Goal: Task Accomplishment & Management: Use online tool/utility

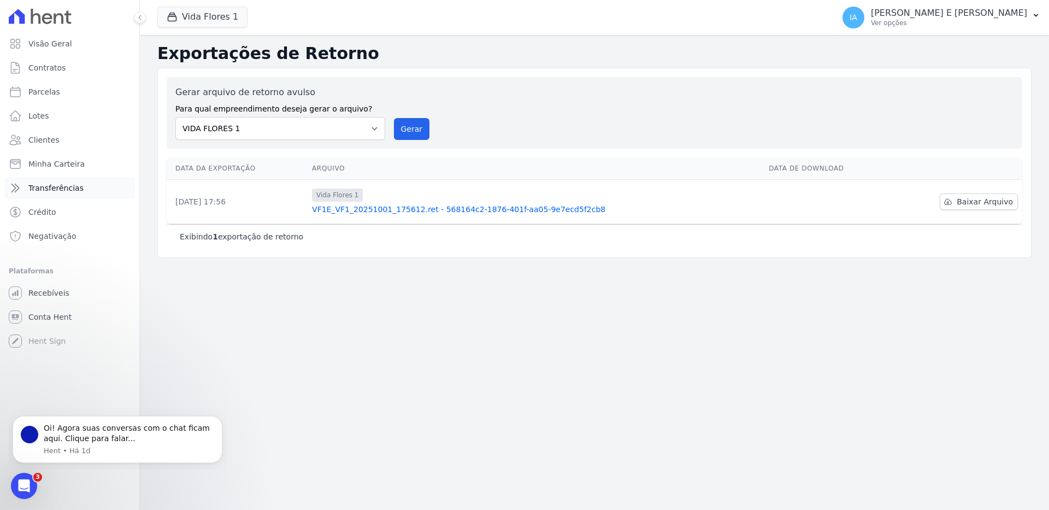
click at [50, 189] on span "Transferências" at bounding box center [55, 188] width 55 height 11
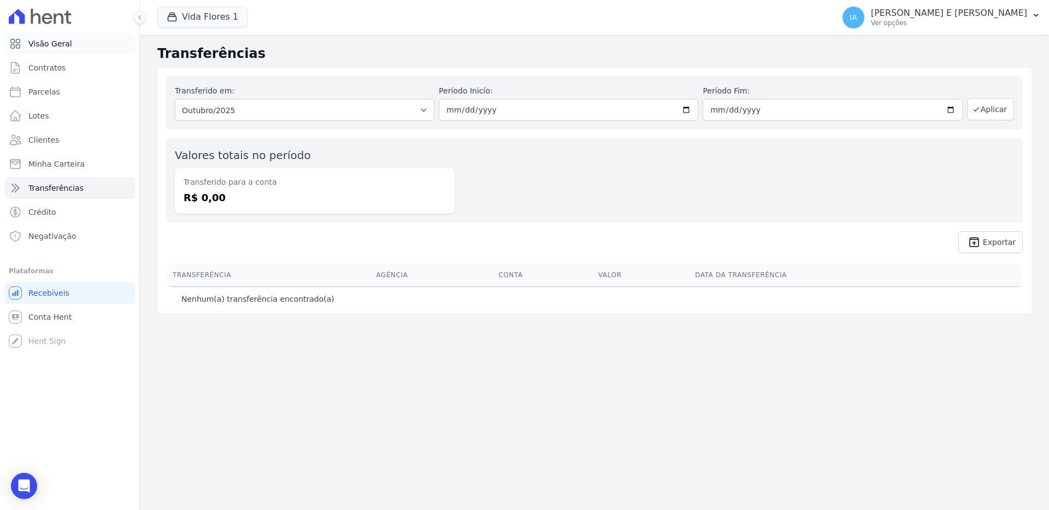
click at [36, 46] on span "Visão Geral" at bounding box center [50, 43] width 44 height 11
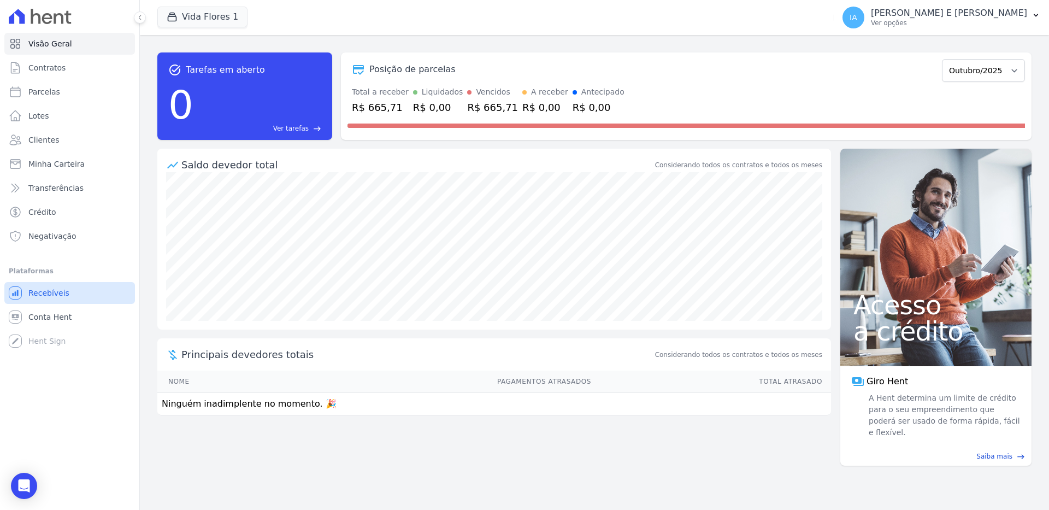
click at [44, 290] on span "Recebíveis" at bounding box center [48, 293] width 41 height 11
click at [34, 71] on span "Contratos" at bounding box center [46, 67] width 37 height 11
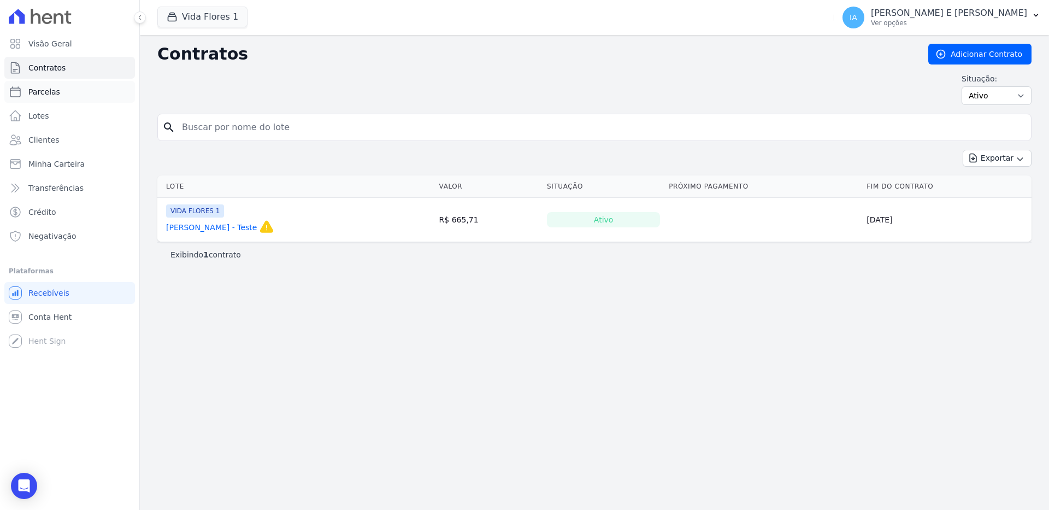
click at [37, 87] on span "Parcelas" at bounding box center [44, 91] width 32 height 11
select select
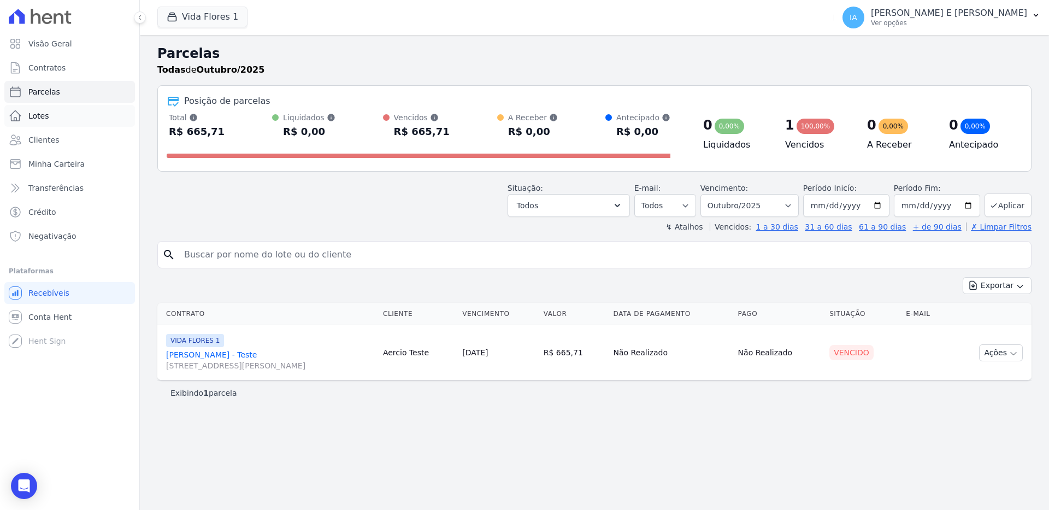
click at [36, 109] on link "Lotes" at bounding box center [69, 116] width 131 height 22
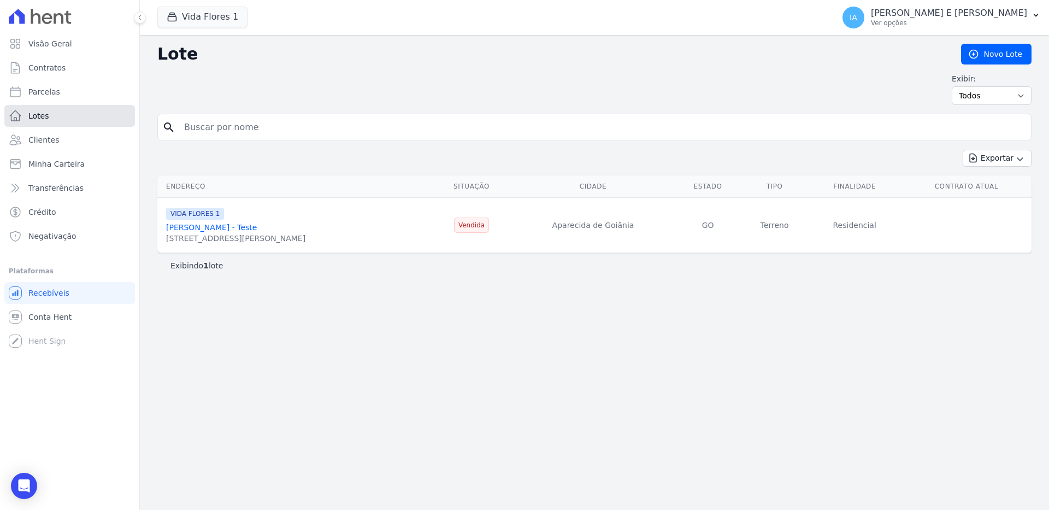
click at [42, 116] on span "Lotes" at bounding box center [38, 115] width 21 height 11
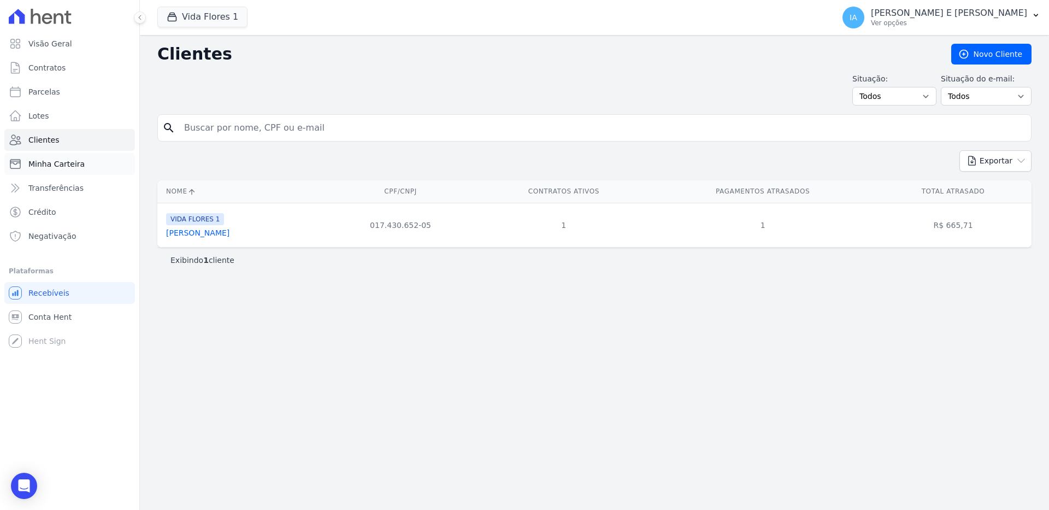
click at [45, 162] on span "Minha Carteira" at bounding box center [56, 164] width 56 height 11
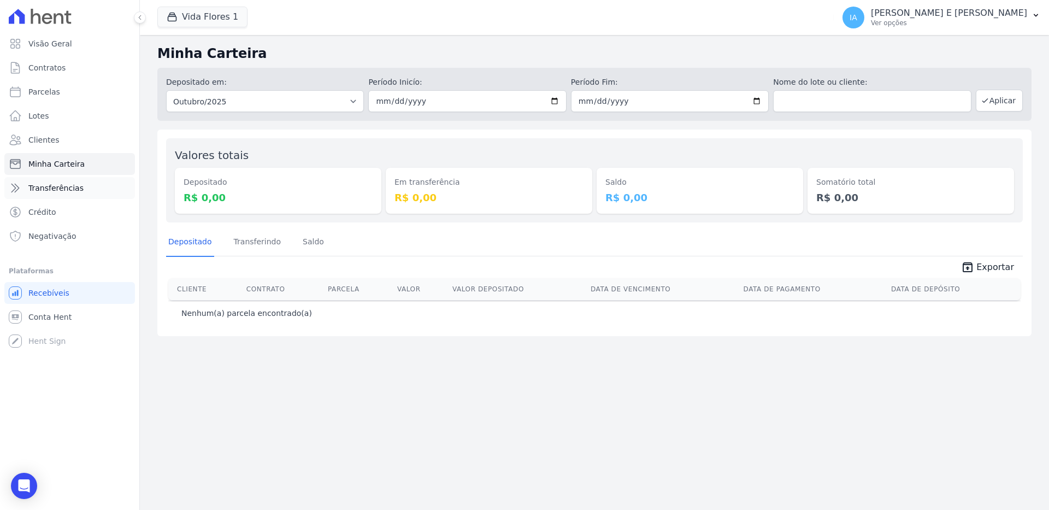
click at [45, 179] on link "Transferências" at bounding box center [69, 188] width 131 height 22
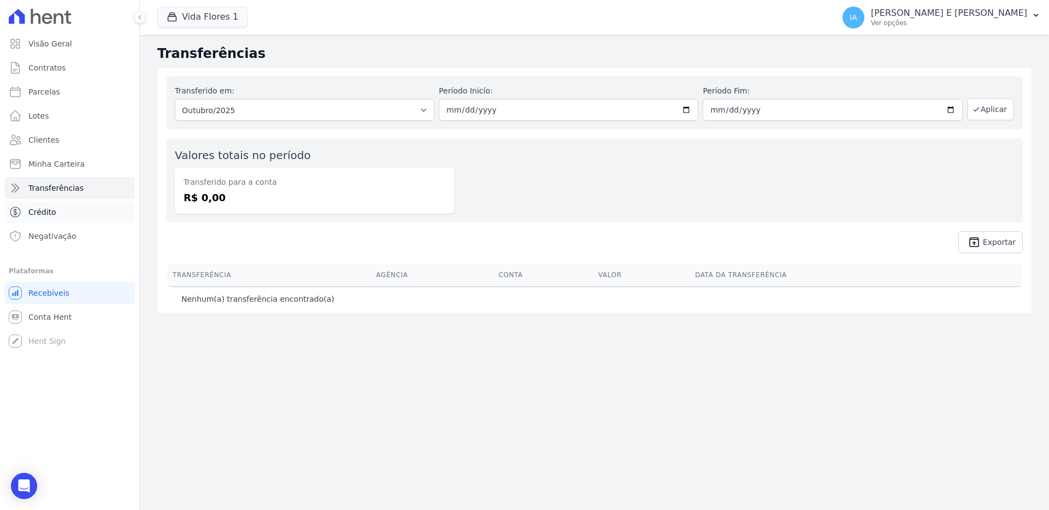
click at [45, 209] on span "Crédito" at bounding box center [42, 212] width 28 height 11
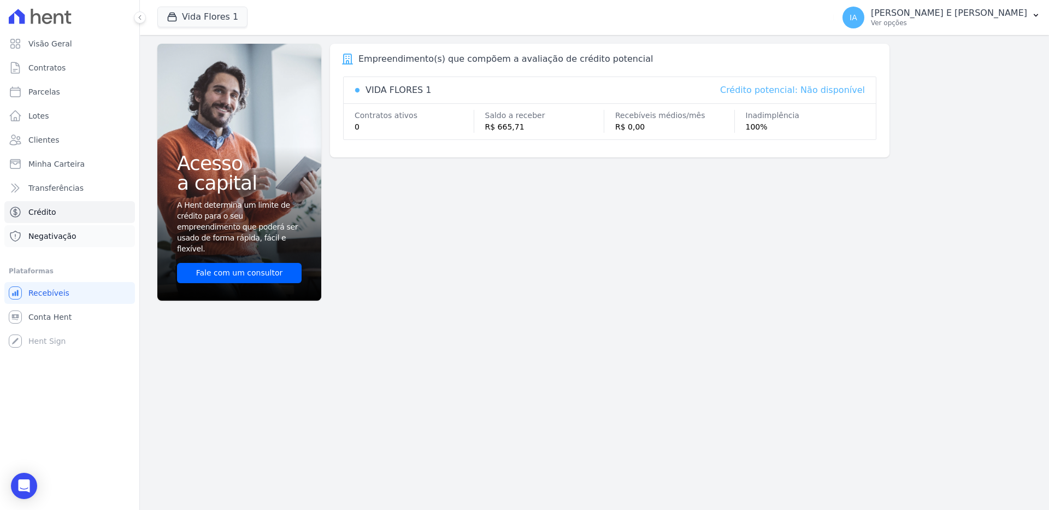
click at [45, 234] on span "Negativação" at bounding box center [52, 236] width 48 height 11
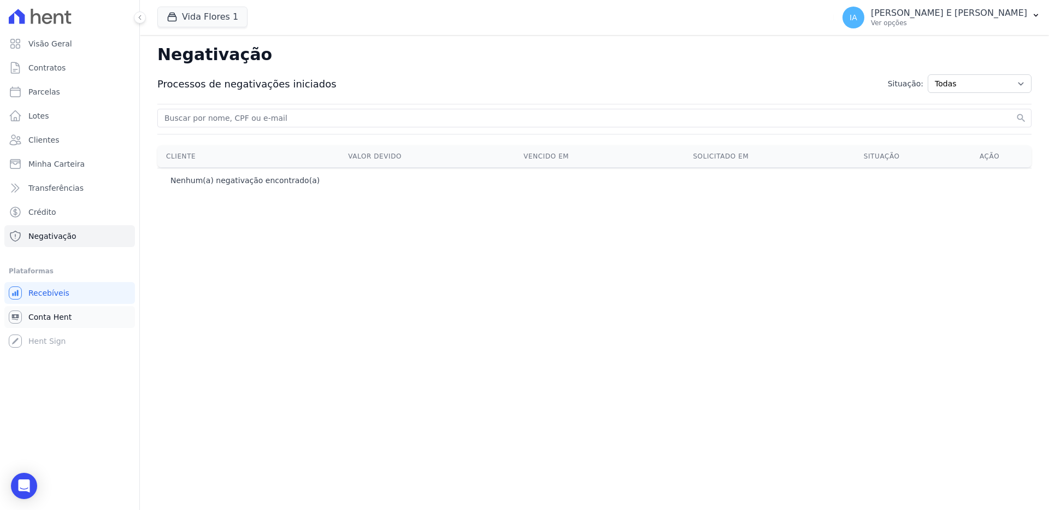
click at [41, 315] on span "Conta Hent" at bounding box center [49, 317] width 43 height 11
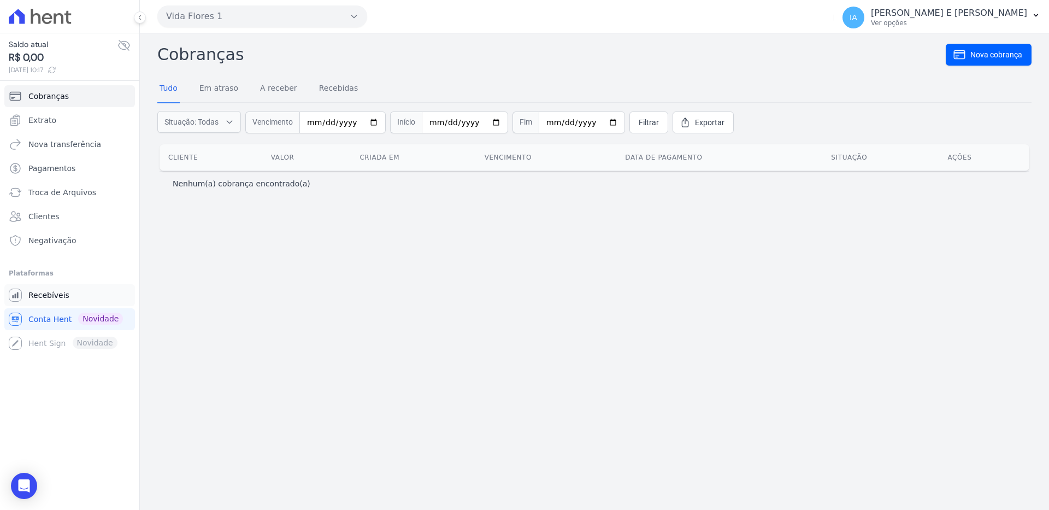
click at [47, 295] on span "Recebíveis" at bounding box center [48, 295] width 41 height 11
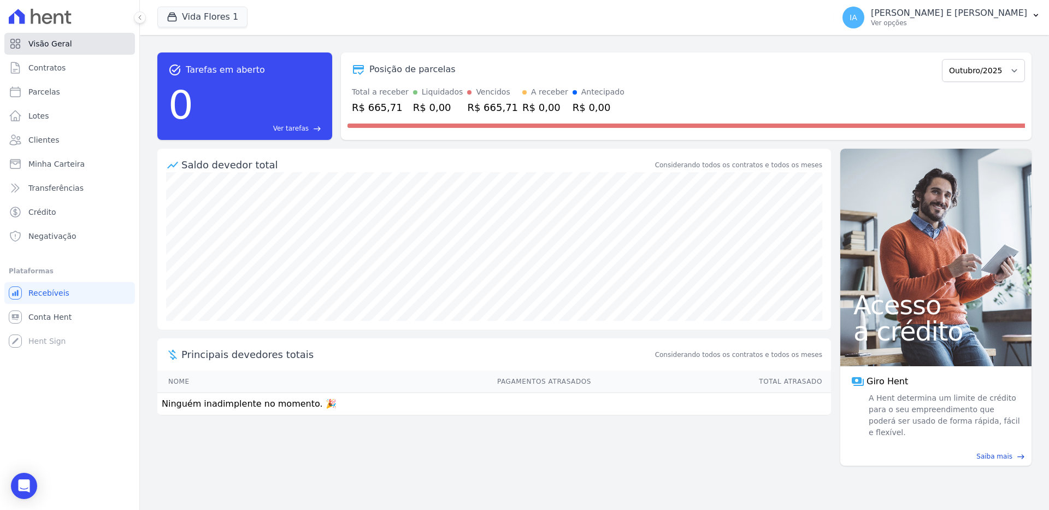
click at [36, 42] on span "Visão Geral" at bounding box center [50, 43] width 44 height 11
click at [854, 18] on p "[PERSON_NAME] E [PERSON_NAME]" at bounding box center [949, 13] width 156 height 11
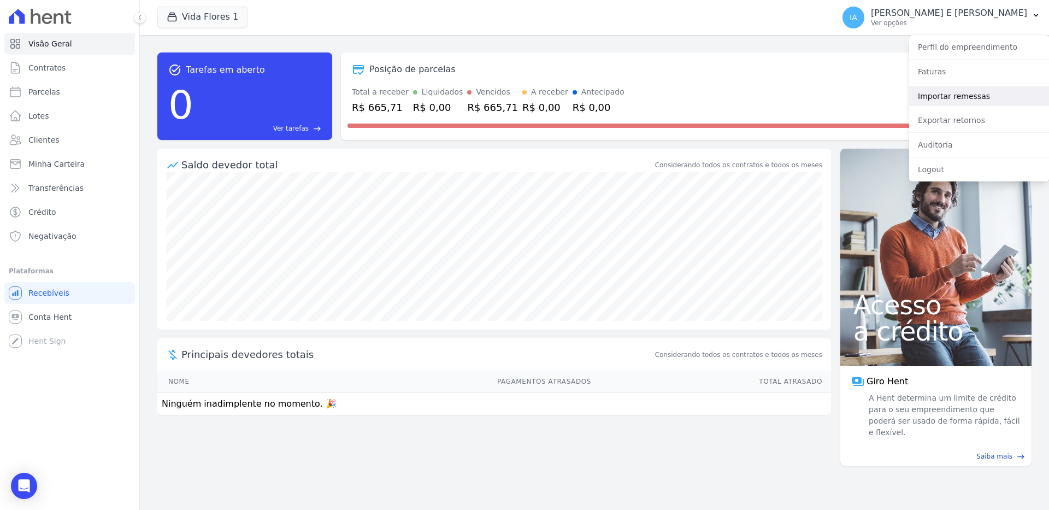
click at [854, 96] on link "Importar remessas" at bounding box center [980, 96] width 140 height 20
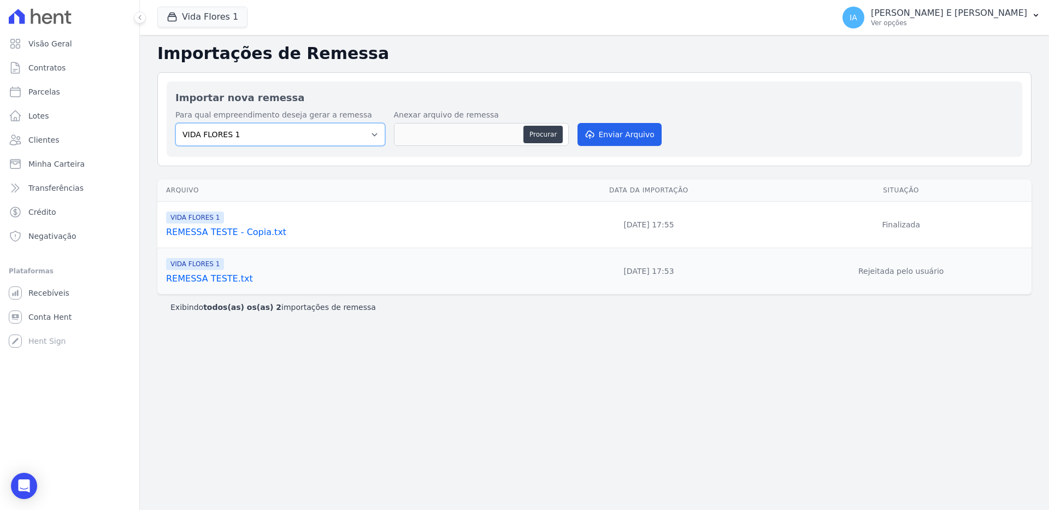
click at [378, 139] on select "VIDA FLORES 1" at bounding box center [280, 134] width 210 height 23
drag, startPoint x: 378, startPoint y: 139, endPoint x: 383, endPoint y: 219, distance: 79.4
click at [378, 139] on select "VIDA FLORES 1" at bounding box center [280, 134] width 210 height 23
click at [451, 472] on div "Importações de Remessa Importar nova remessa Para qual empreendimento deseja ge…" at bounding box center [595, 272] width 910 height 475
click at [854, 17] on p "[PERSON_NAME] E [PERSON_NAME]" at bounding box center [949, 13] width 156 height 11
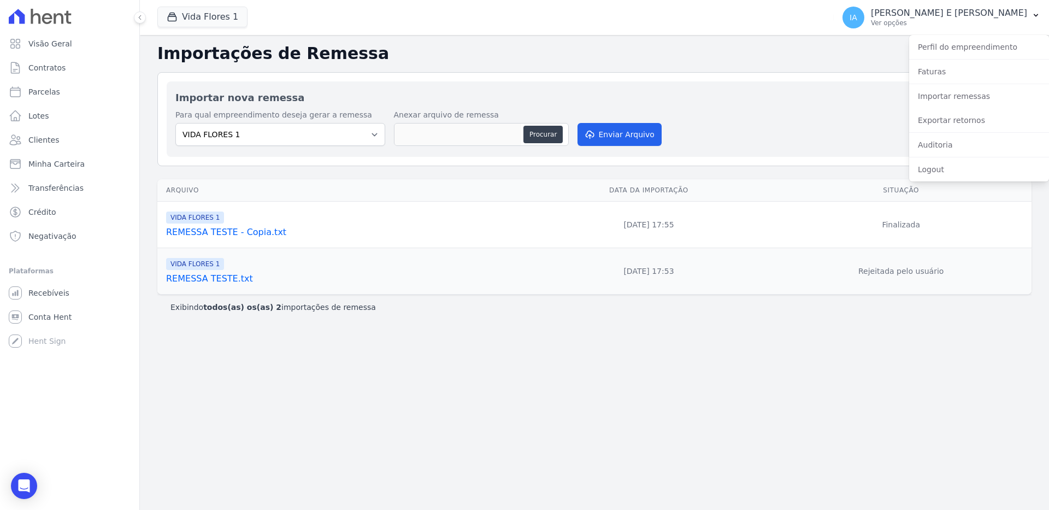
click at [854, 348] on div "Importações de Remessa Importar nova remessa Para qual empreendimento deseja ge…" at bounding box center [595, 272] width 910 height 475
